Goal: Download file/media

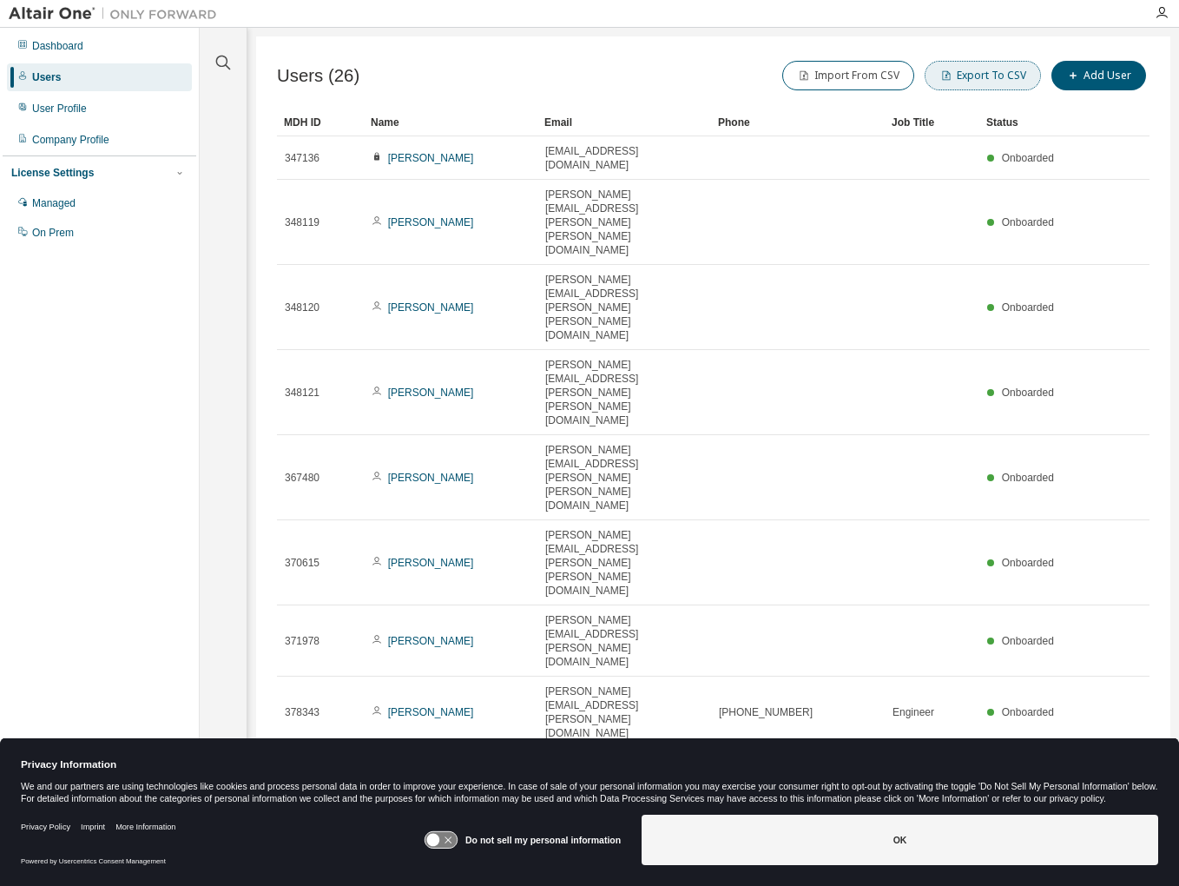
click at [994, 76] on button "Export To CSV" at bounding box center [983, 76] width 116 height 30
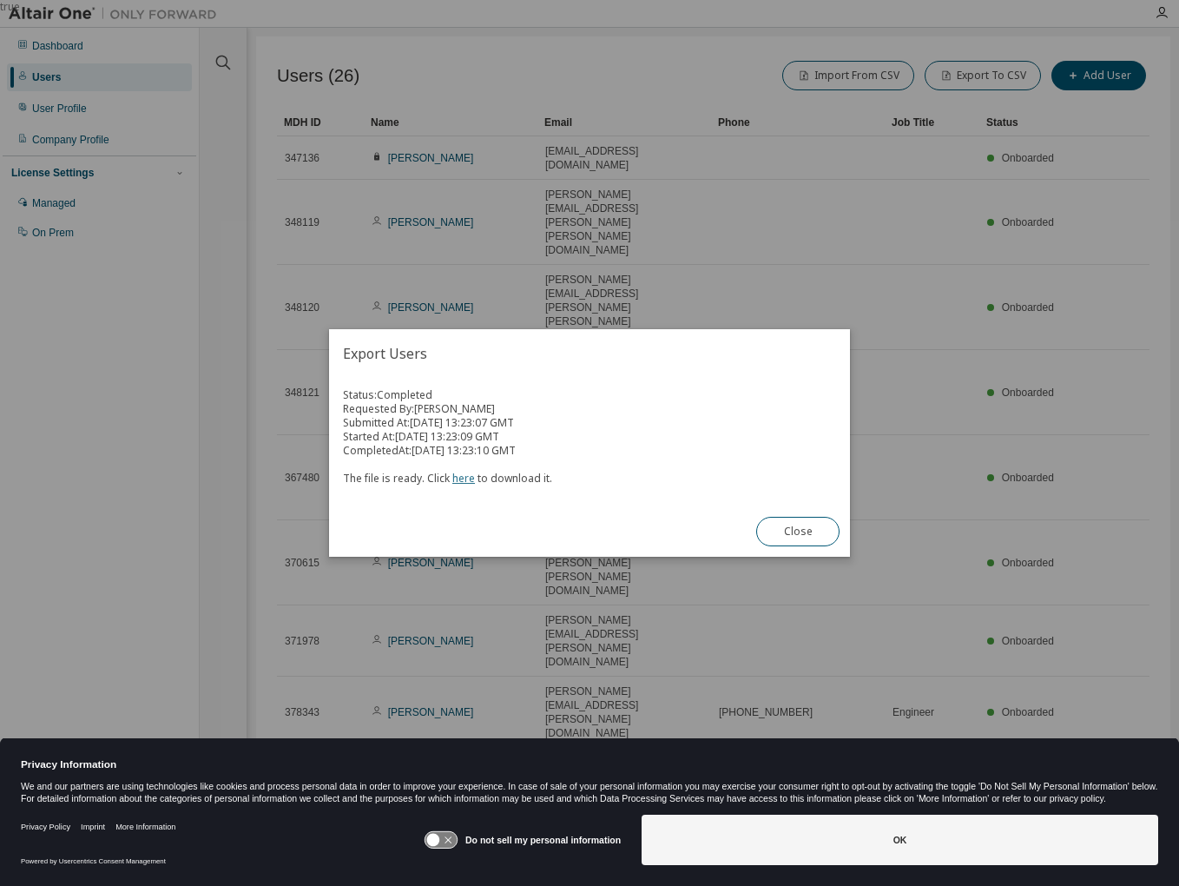
click at [464, 476] on link "here" at bounding box center [463, 478] width 23 height 15
